Goal: Find contact information: Obtain details needed to contact an individual or organization

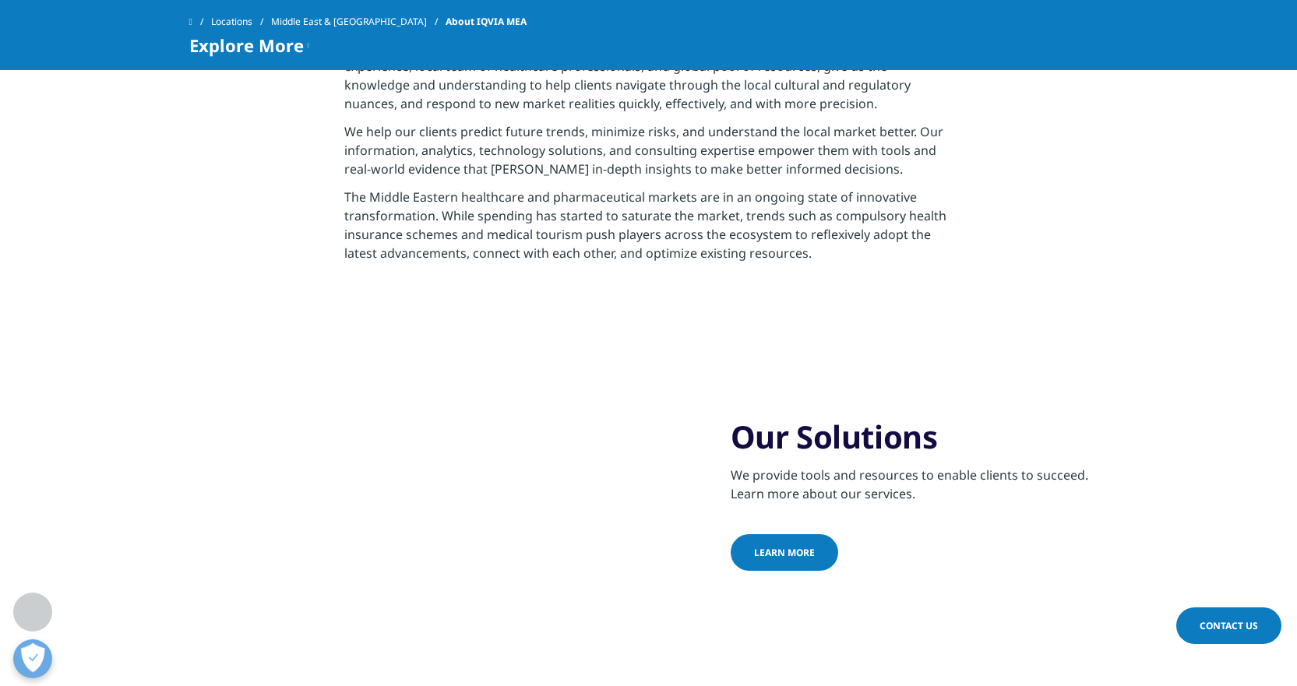
scroll to position [389, 0]
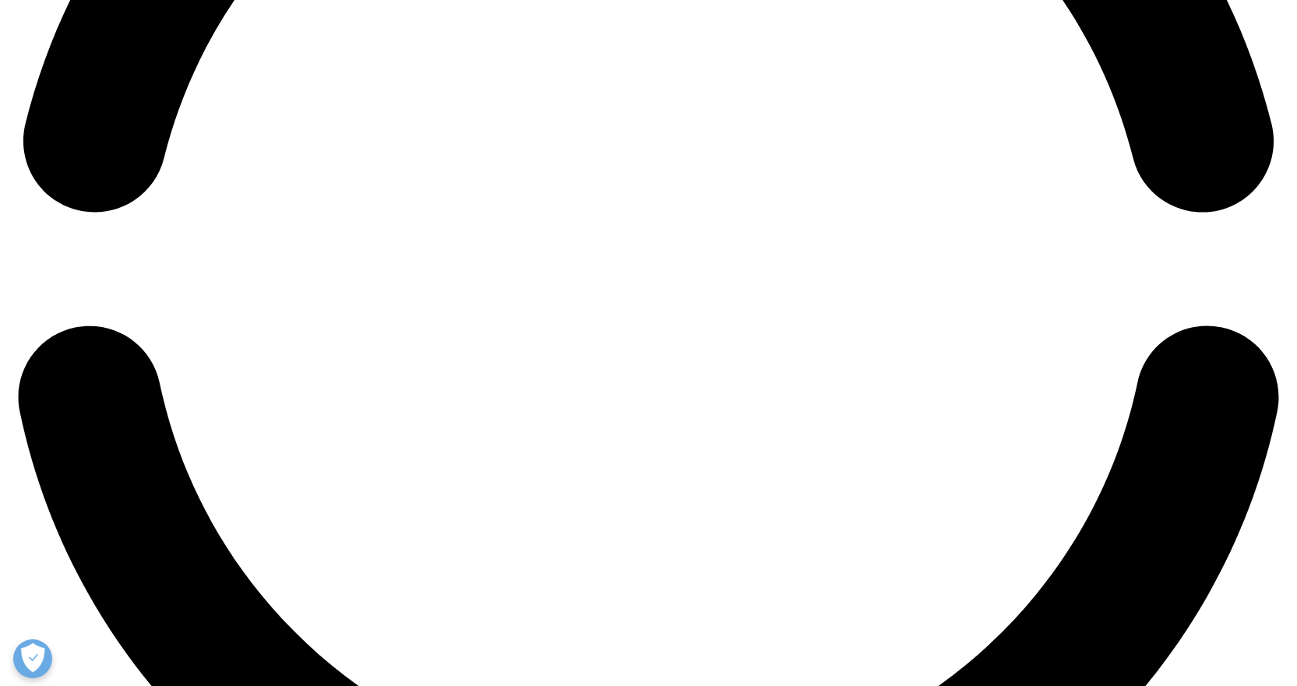
scroll to position [2570, 0]
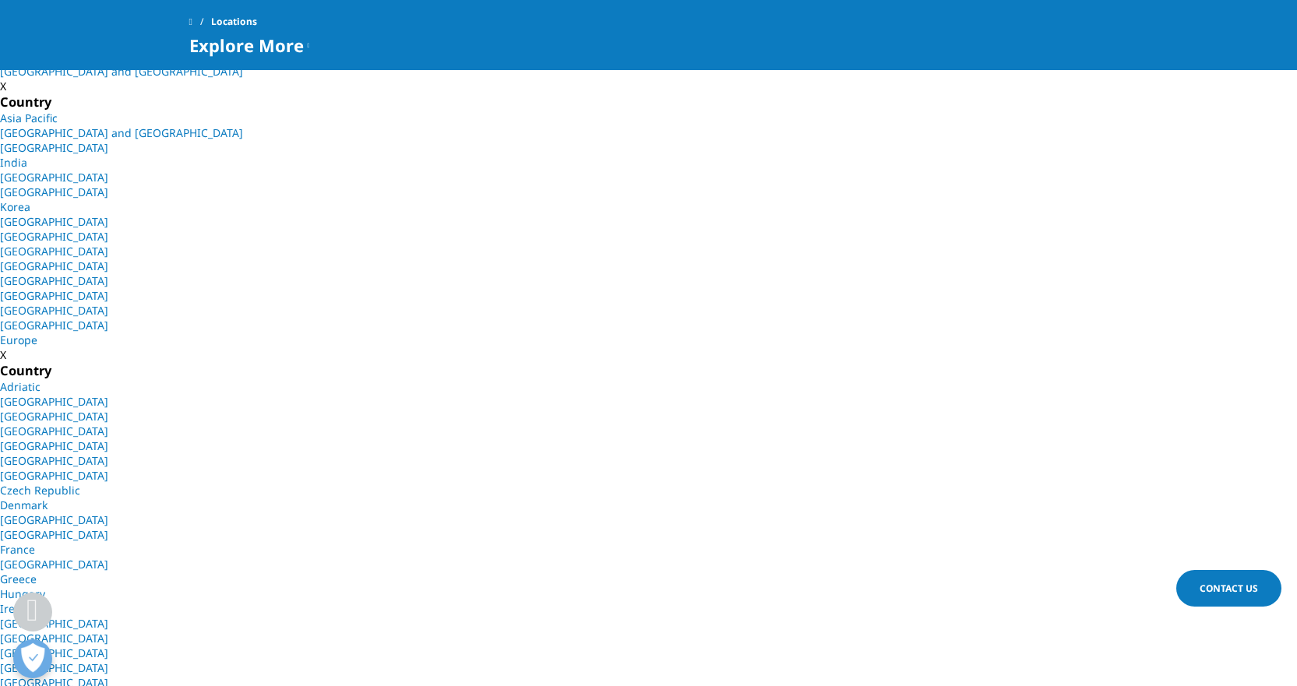
scroll to position [389, 0]
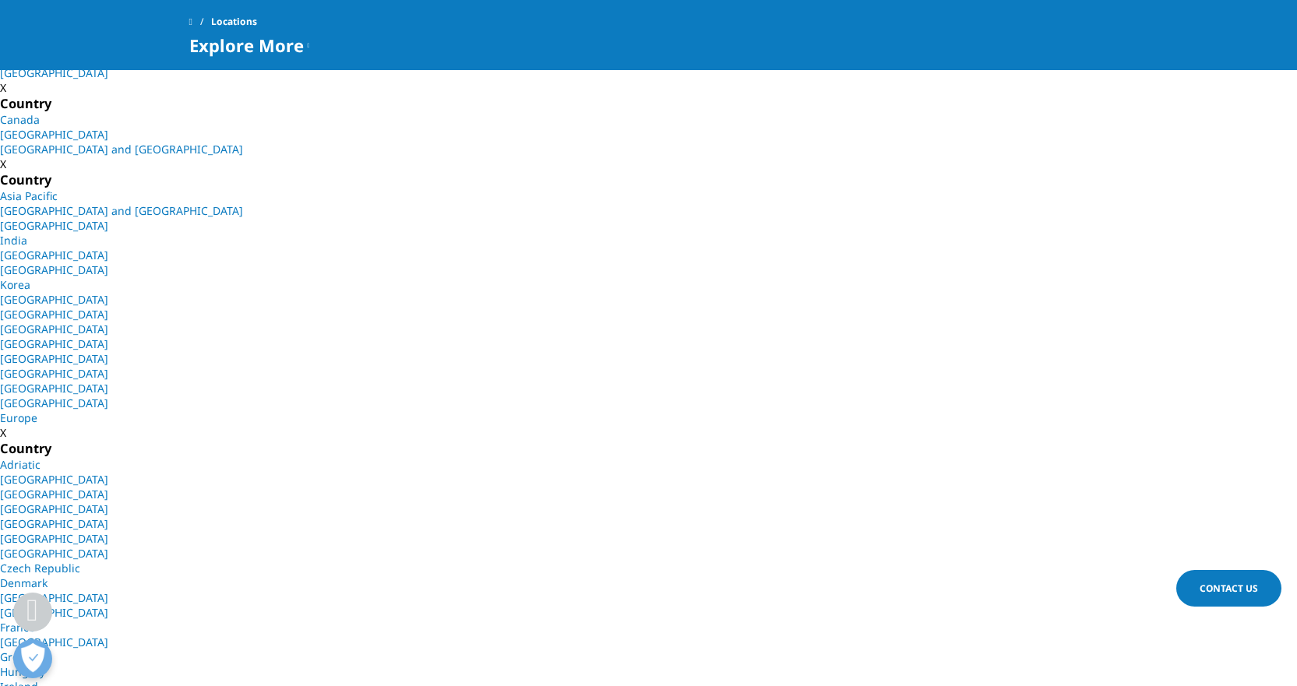
click at [37, 410] on link "Europe" at bounding box center [18, 417] width 37 height 15
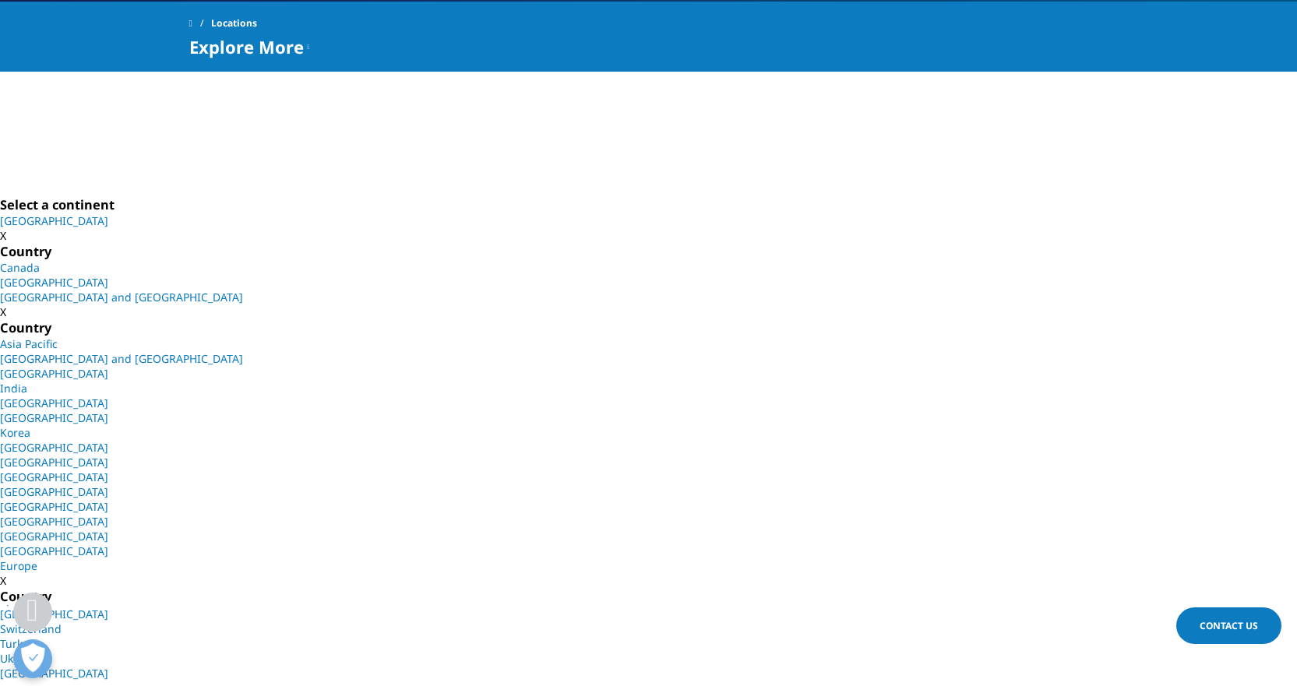
scroll to position [467, 0]
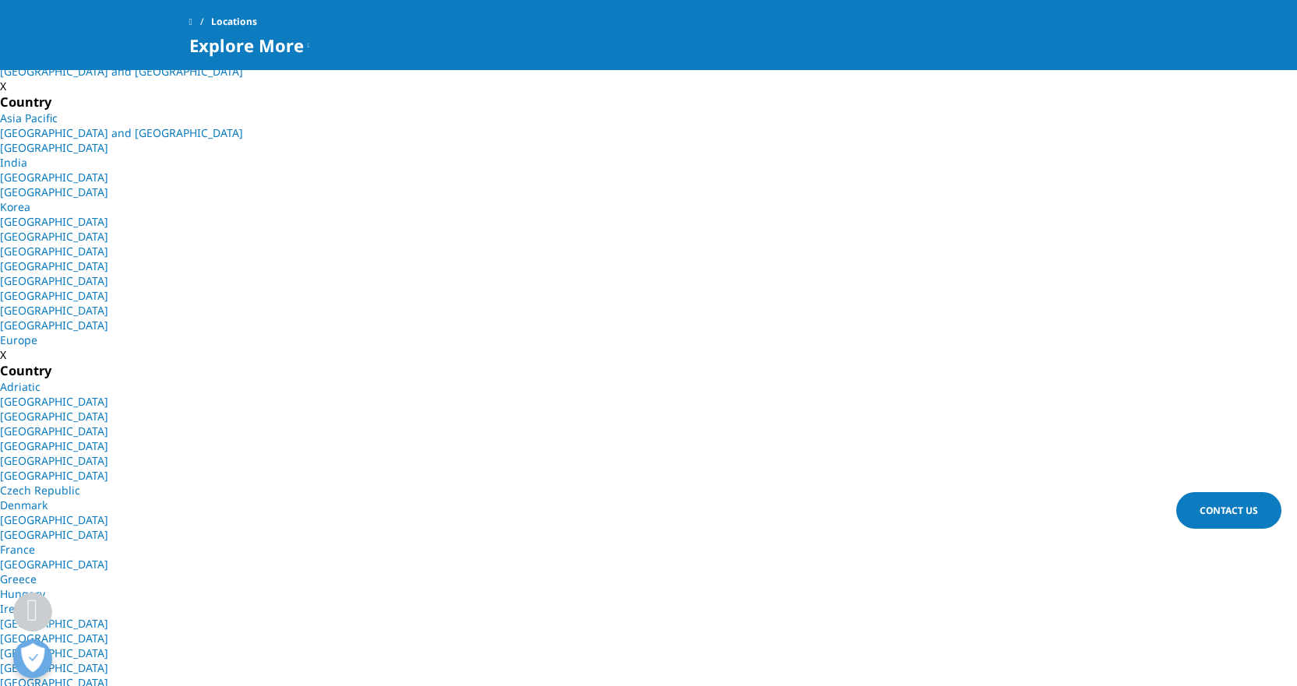
scroll to position [389, 0]
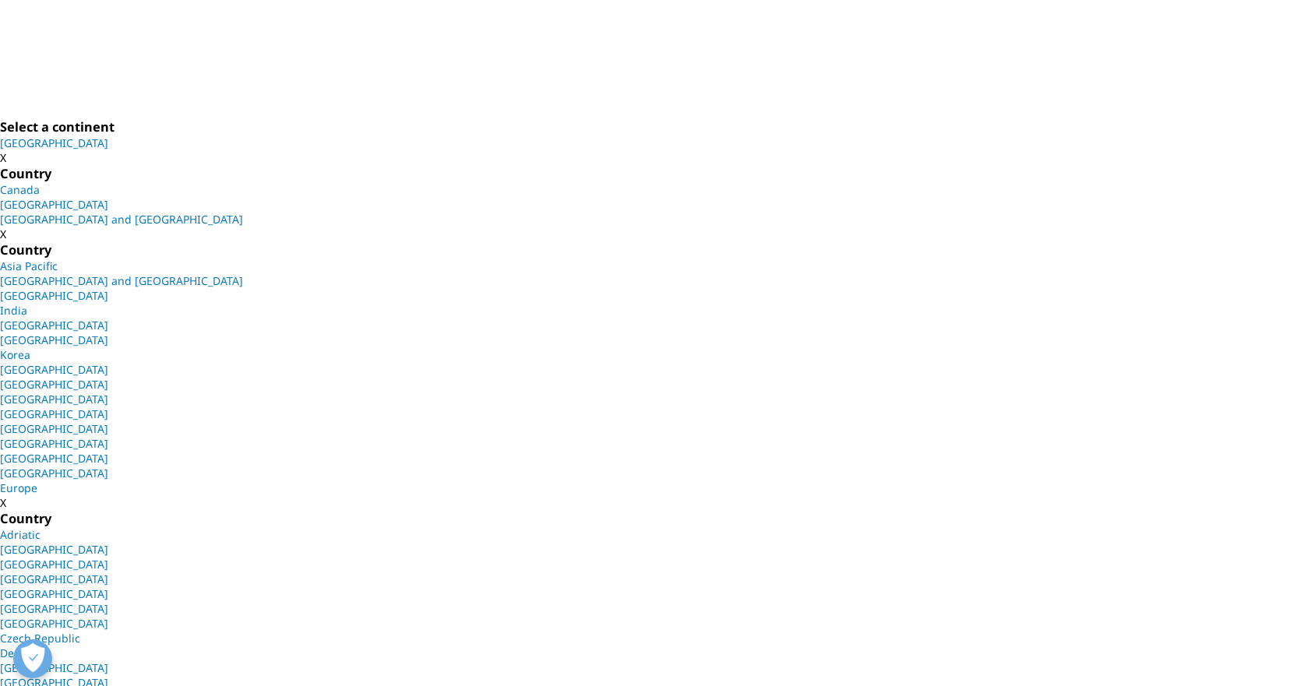
scroll to position [0, 0]
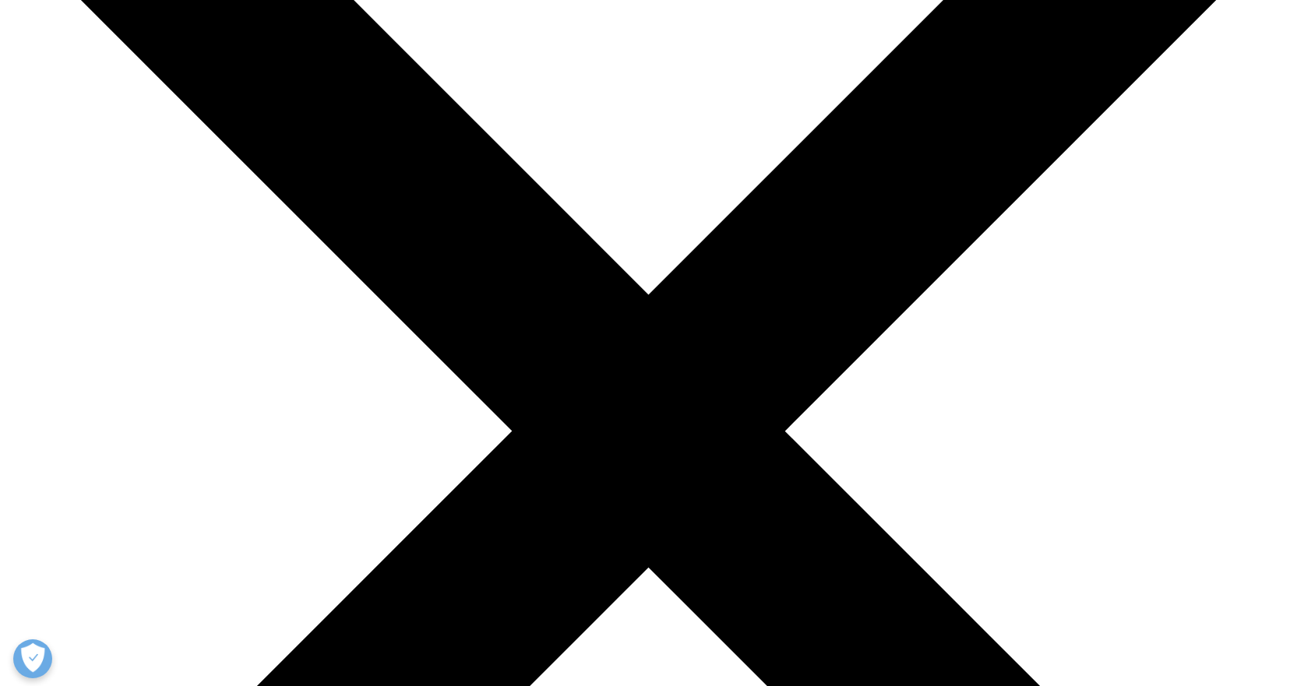
scroll to position [156, 0]
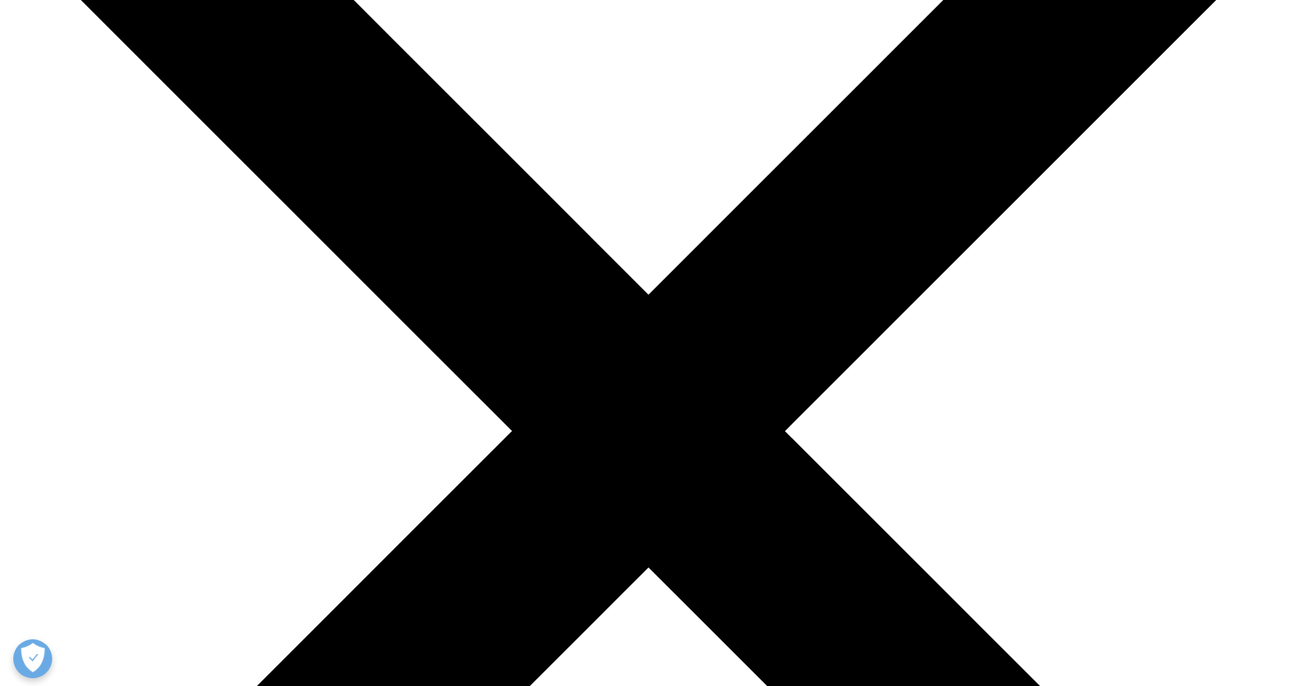
scroll to position [0, 0]
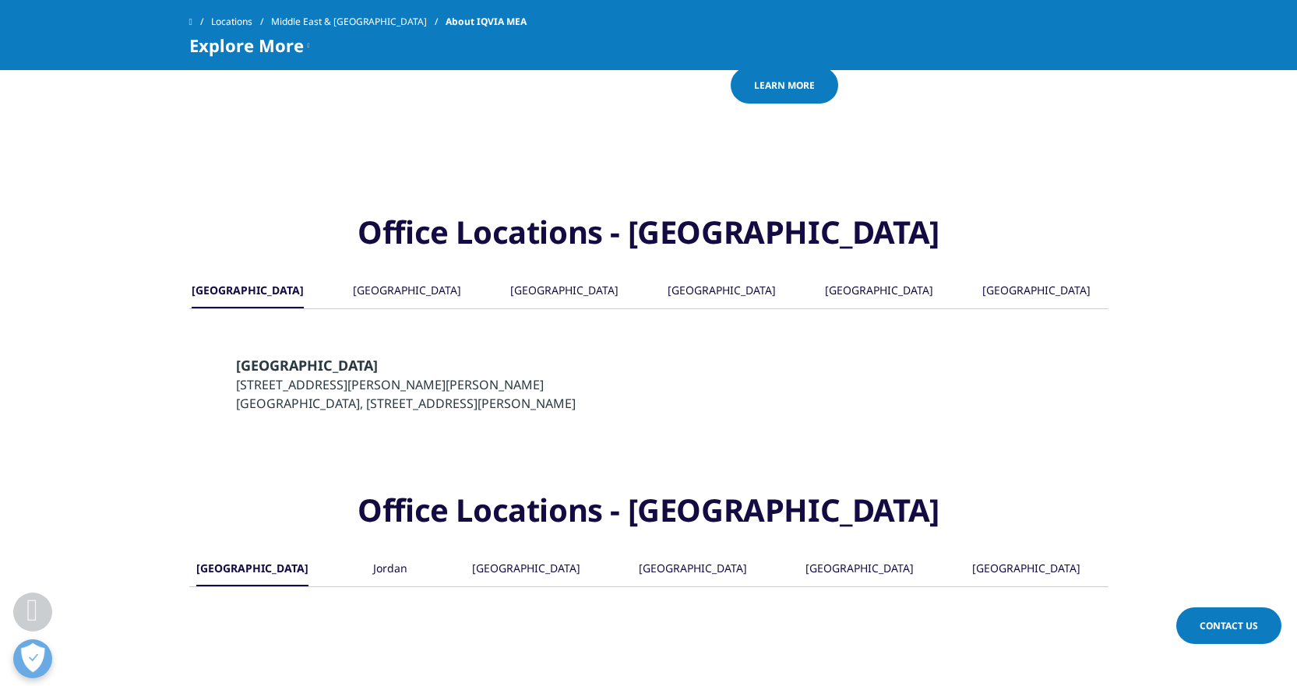
scroll to position [1324, 0]
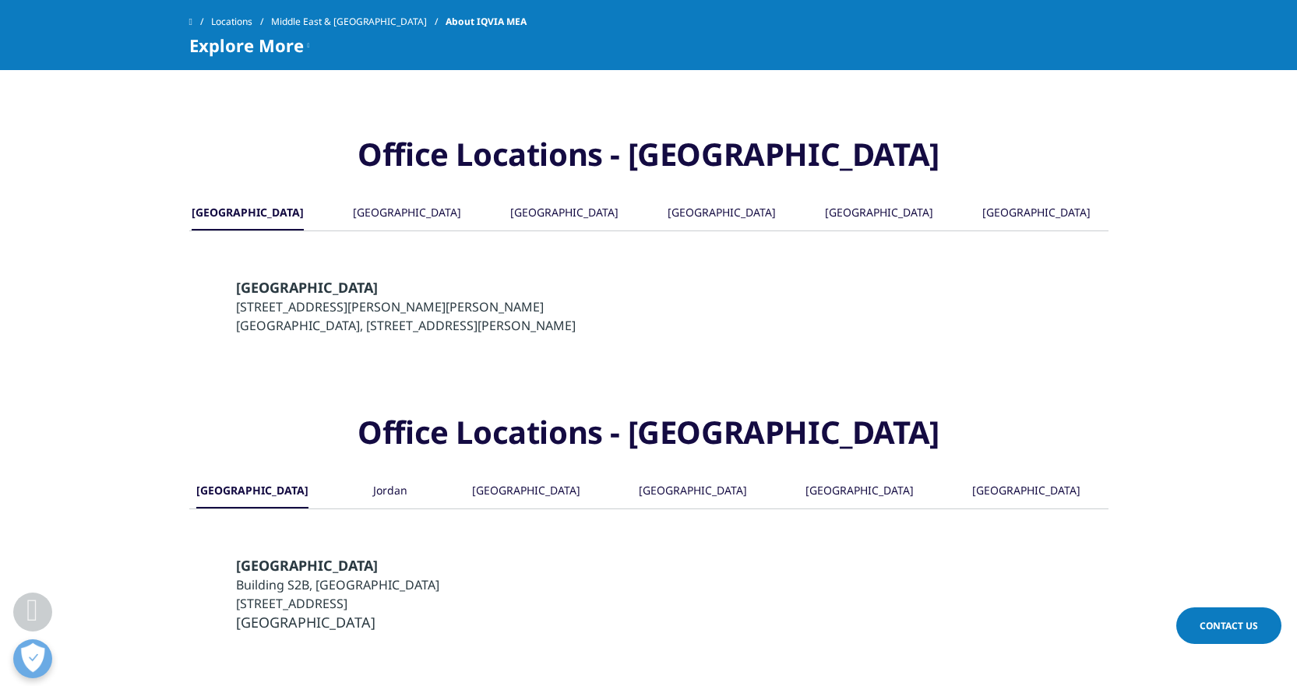
click at [388, 475] on div "Jordan" at bounding box center [390, 491] width 34 height 33
